Goal: Information Seeking & Learning: Learn about a topic

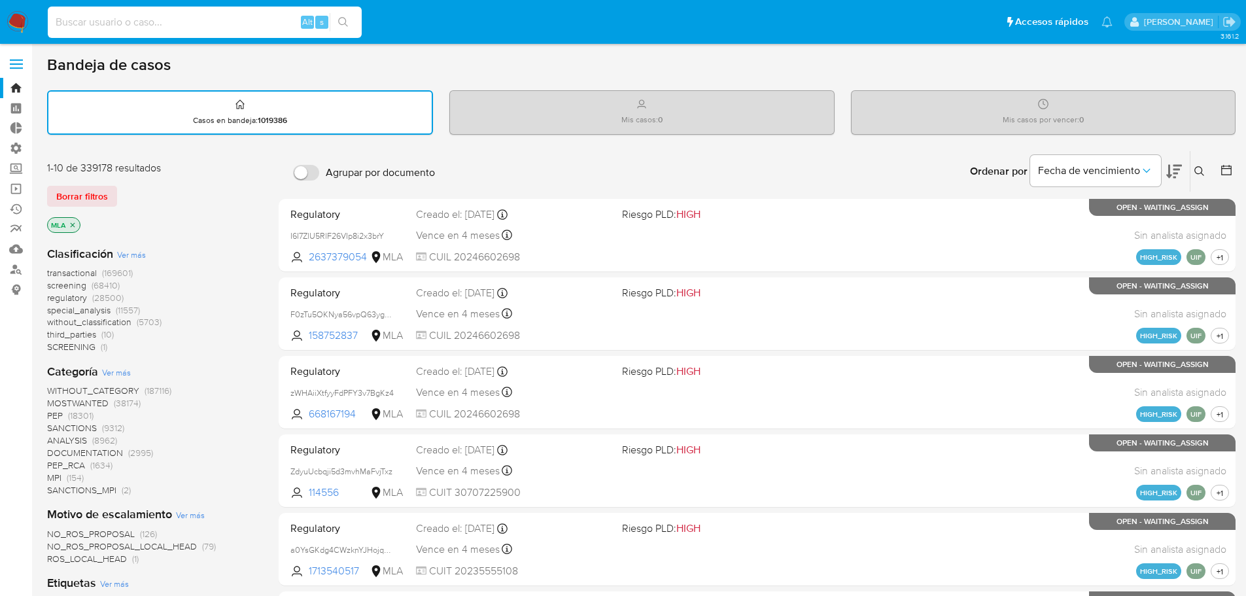
click at [201, 14] on input at bounding box center [205, 22] width 314 height 17
type input "fravega"
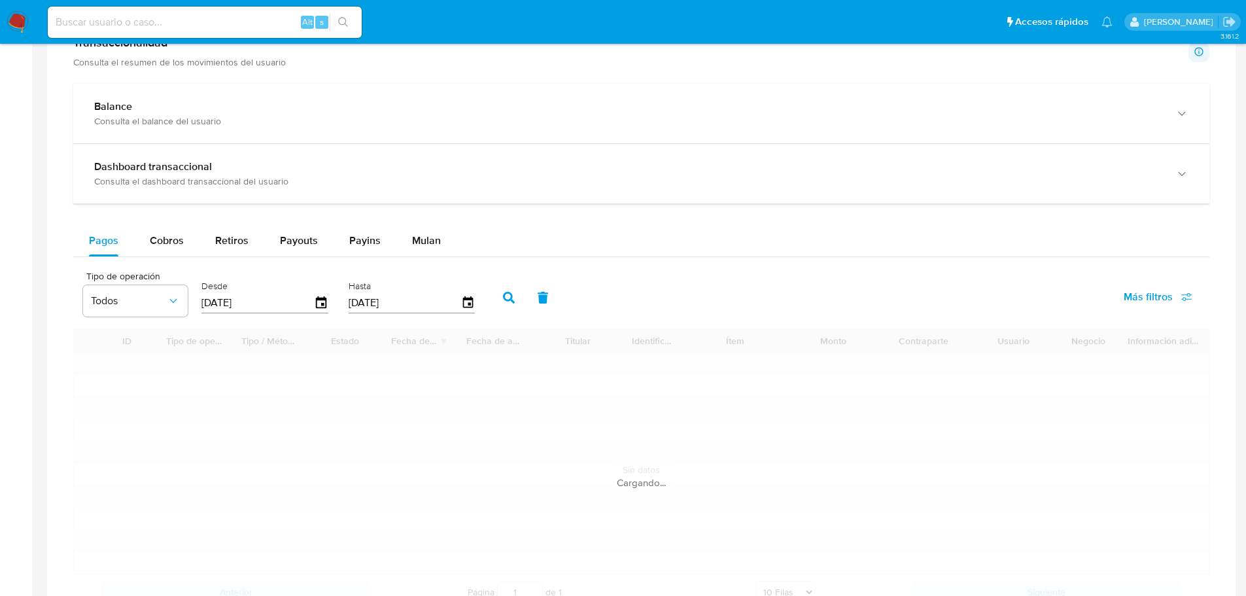
scroll to position [850, 0]
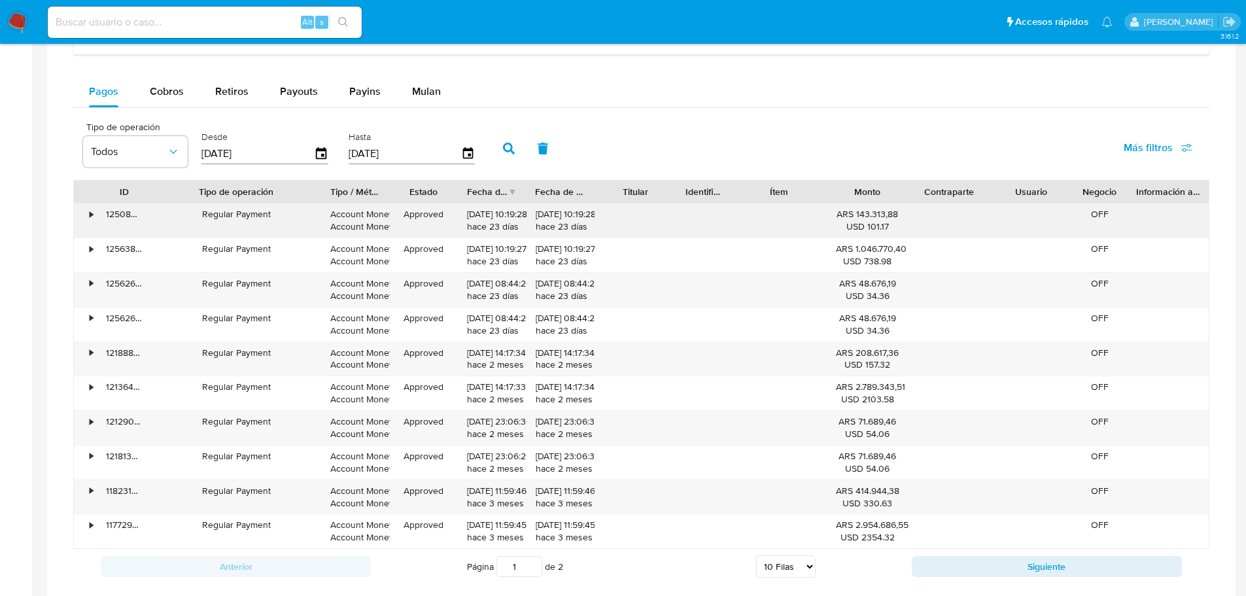
drag, startPoint x: 237, startPoint y: 195, endPoint x: 332, endPoint y: 211, distance: 96.1
click at [332, 211] on div "ID Tipo de operación Tipo / Método Estado Fecha de creación Fecha de aprobación…" at bounding box center [641, 364] width 1136 height 369
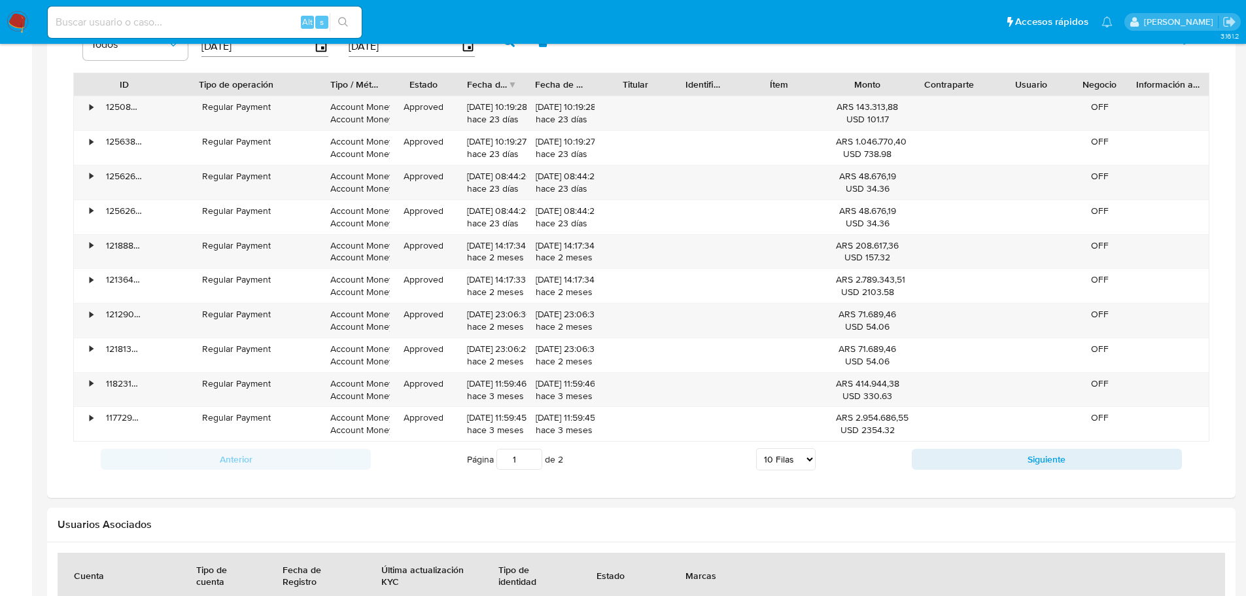
scroll to position [981, 0]
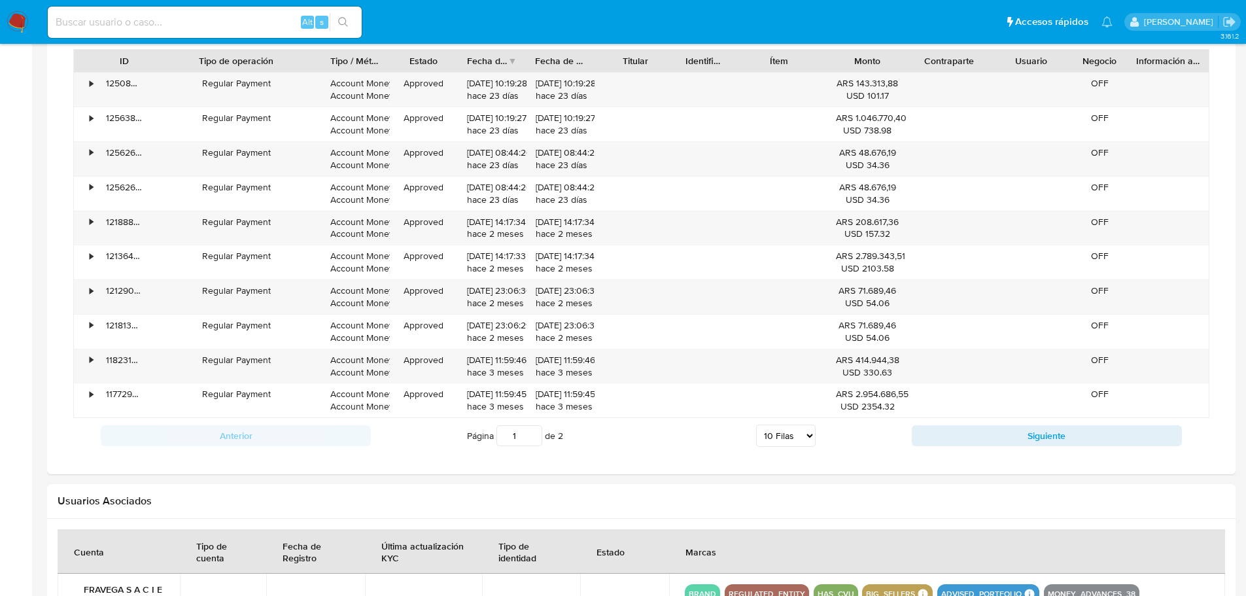
click at [795, 439] on select "5 Filas 10 Filas 20 Filas 25 Filas 50 Filas 100 Filas" at bounding box center [786, 436] width 60 height 22
select select "100"
click at [756, 425] on select "5 Filas 10 Filas 20 Filas 25 Filas 50 Filas 100 Filas" at bounding box center [786, 436] width 60 height 22
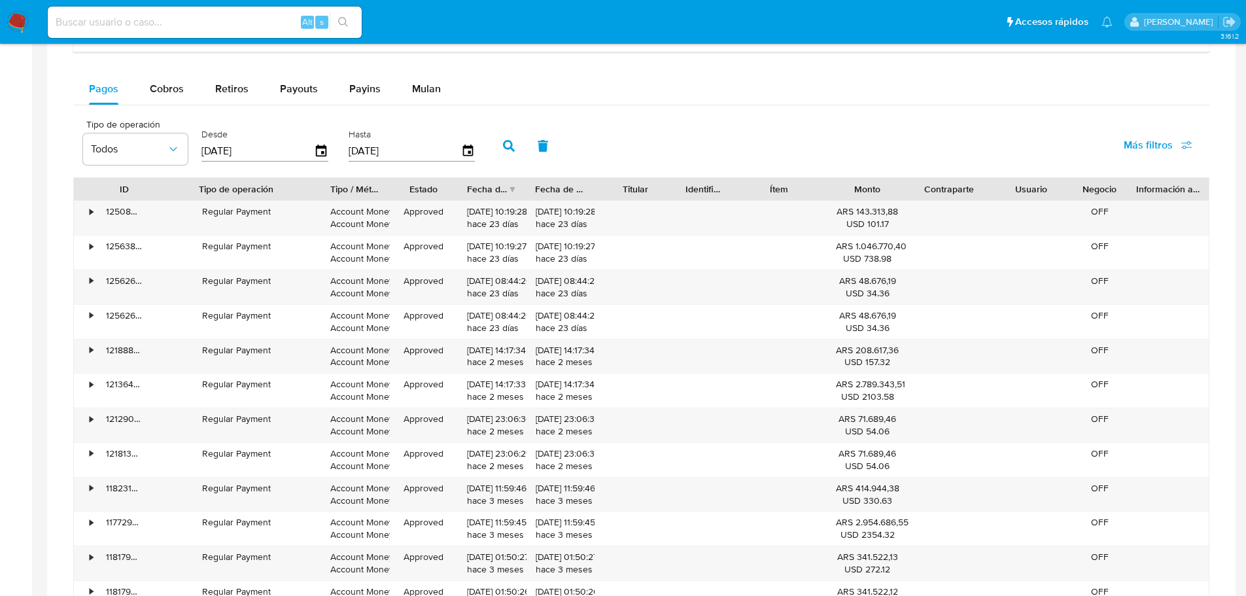
scroll to position [850, 0]
click at [186, 96] on button "Cobros" at bounding box center [166, 91] width 65 height 31
select select "10"
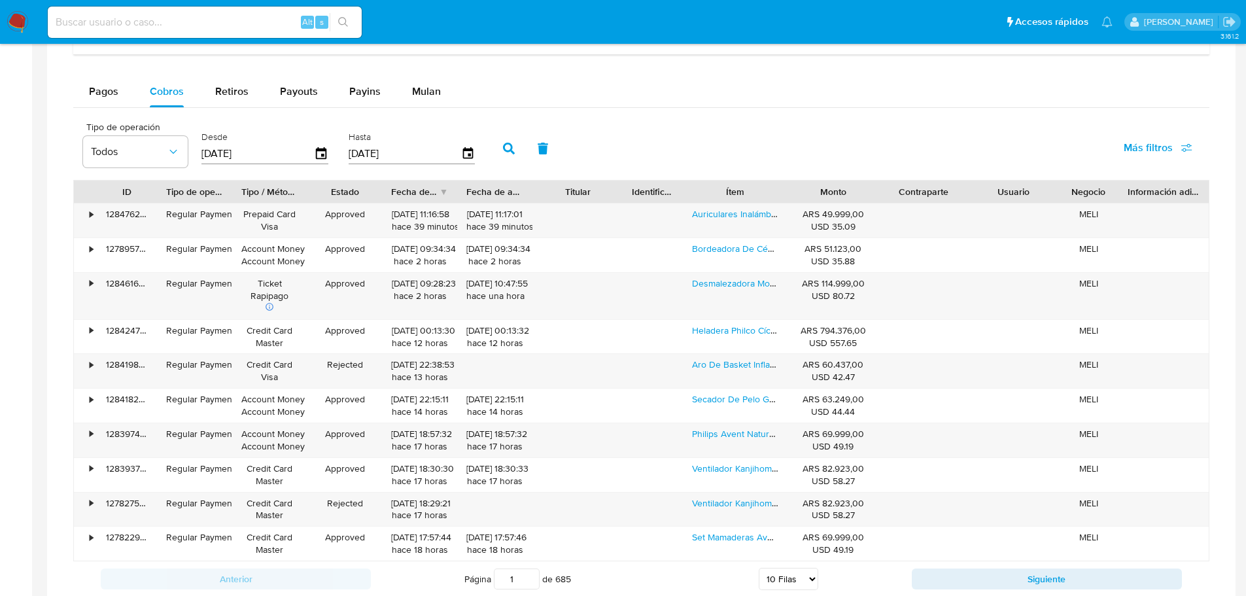
scroll to position [916, 0]
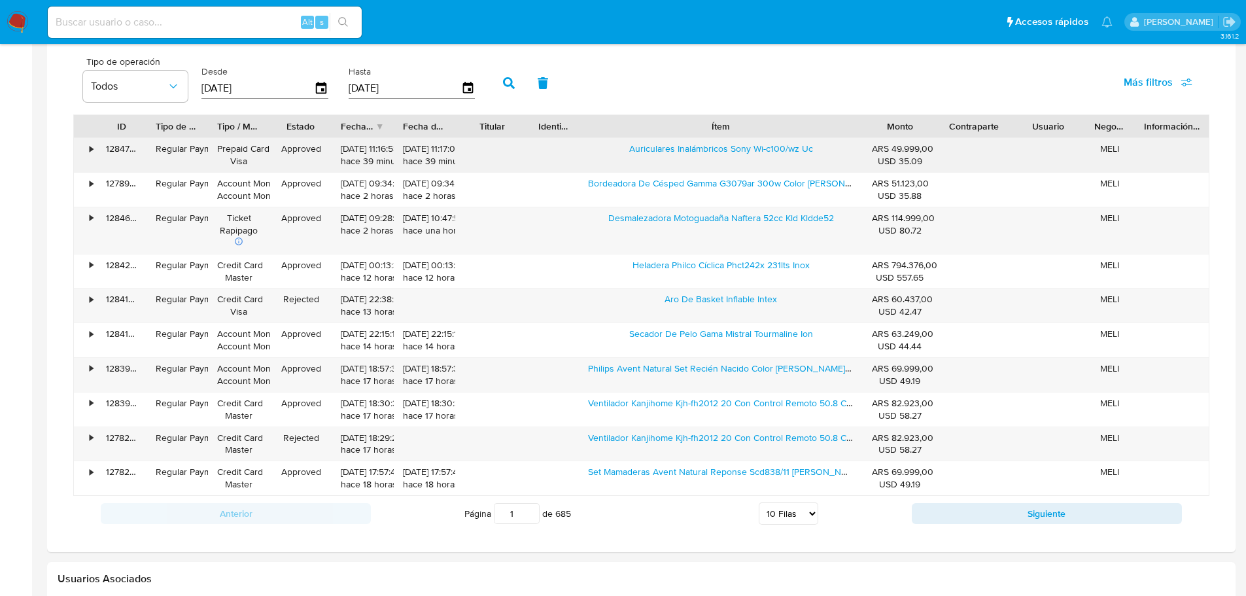
click at [969, 148] on div "ID Tipo de operación Tipo / Método Estado Fecha de creación Fecha de aprobación…" at bounding box center [641, 304] width 1136 height 381
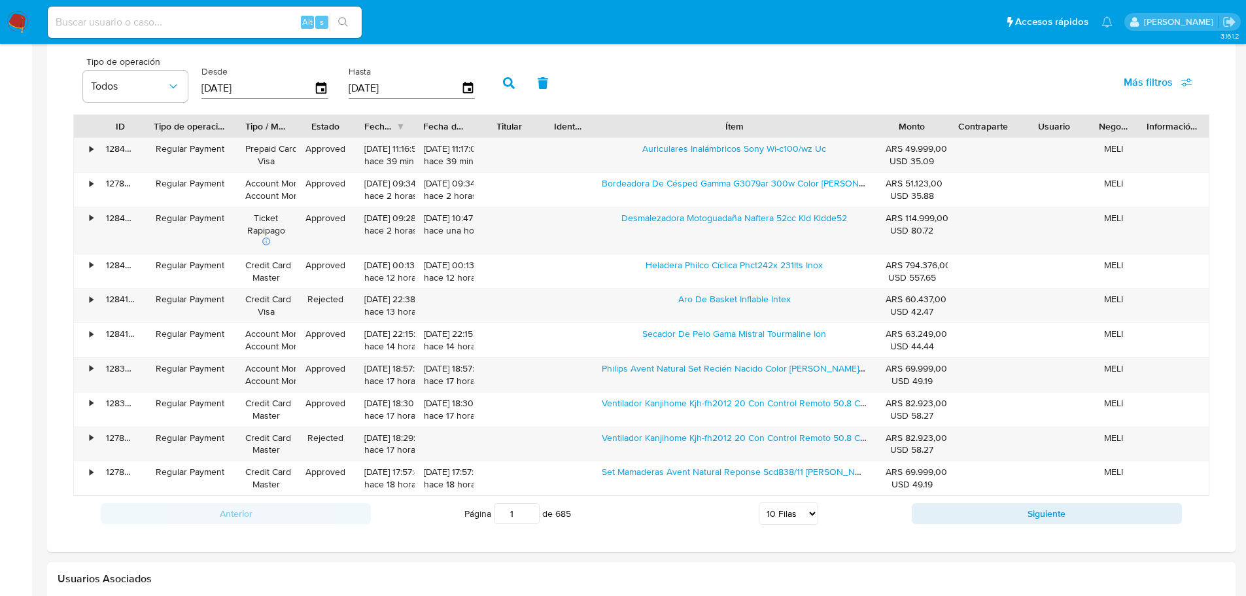
drag, startPoint x: 215, startPoint y: 128, endPoint x: 244, endPoint y: 129, distance: 29.5
click at [244, 129] on div at bounding box center [236, 126] width 24 height 22
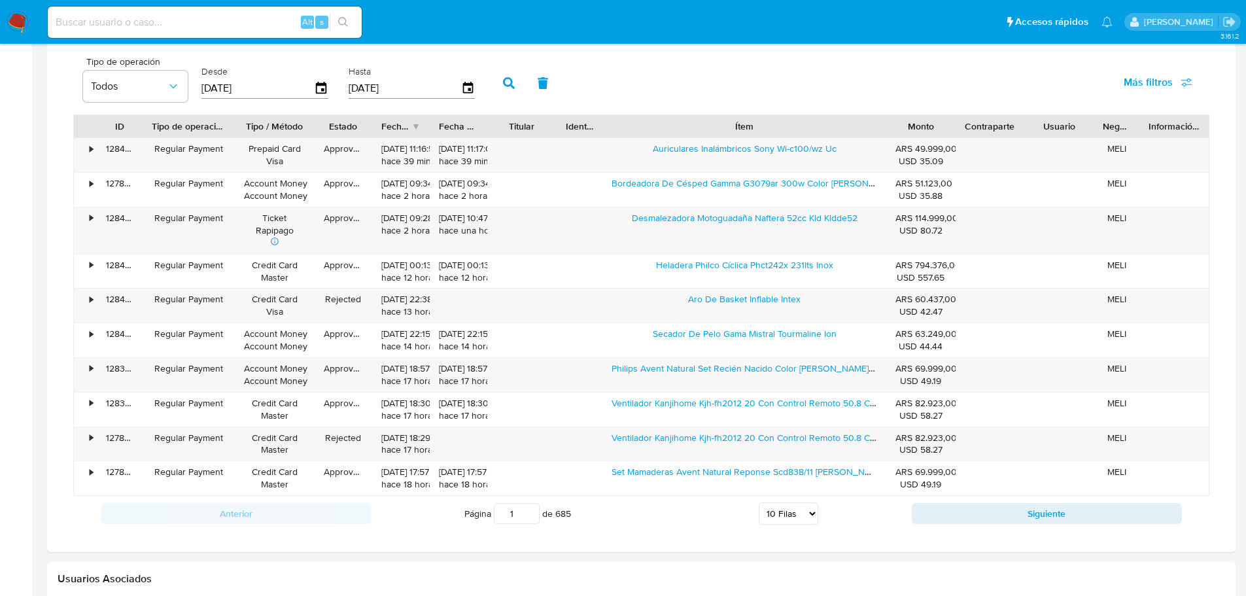
drag, startPoint x: 300, startPoint y: 126, endPoint x: 321, endPoint y: 128, distance: 20.4
click at [321, 128] on div at bounding box center [315, 126] width 24 height 22
click at [439, 126] on div at bounding box center [431, 126] width 24 height 22
drag, startPoint x: 960, startPoint y: 126, endPoint x: 972, endPoint y: 127, distance: 11.8
click at [972, 127] on div at bounding box center [962, 126] width 24 height 22
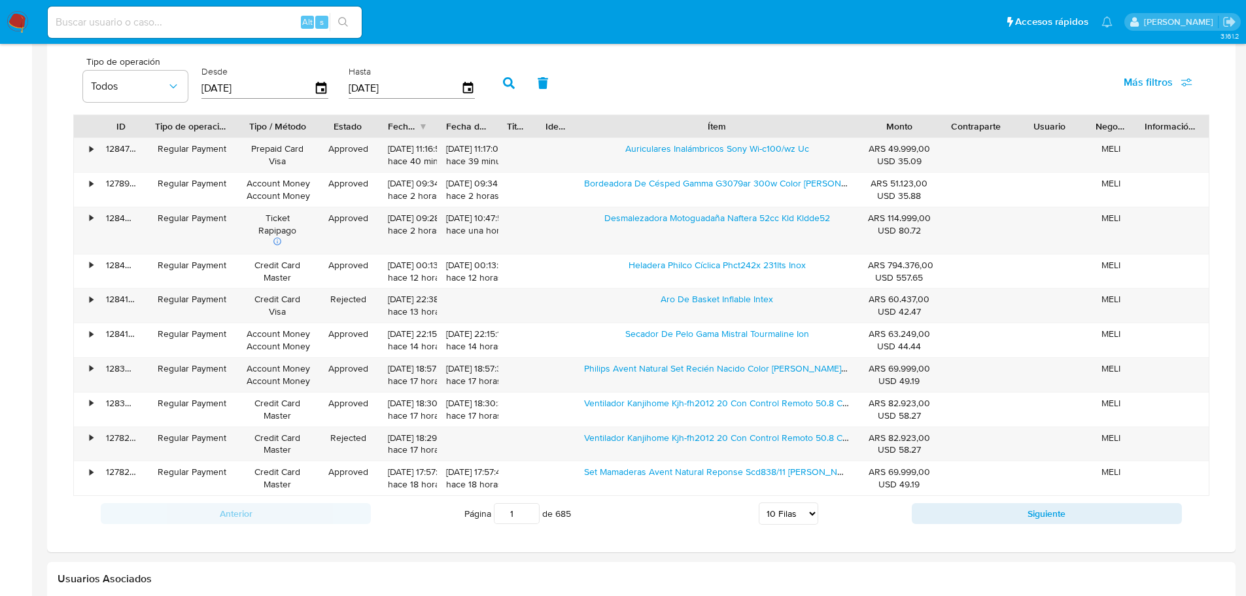
click at [592, 133] on div "ID Tipo de operación Tipo / Método Estado Fecha de creación Fecha de aprobación…" at bounding box center [641, 126] width 1135 height 22
